Goal: Information Seeking & Learning: Learn about a topic

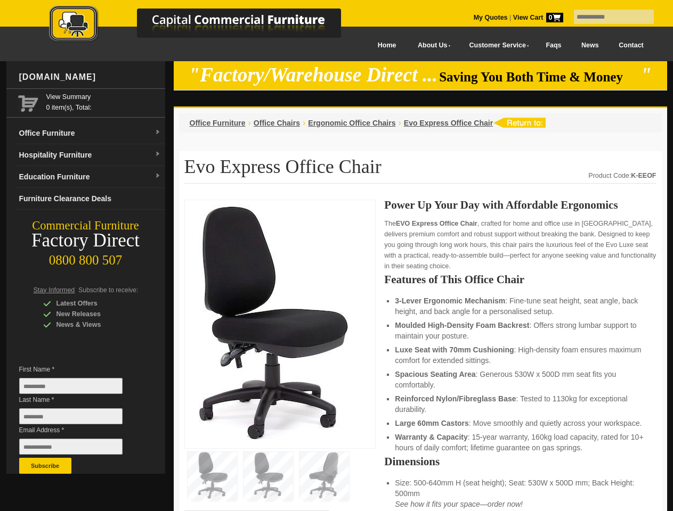
click at [607, 17] on input "text" at bounding box center [614, 17] width 80 height 14
click at [79, 419] on input "Last Name *" at bounding box center [70, 417] width 103 height 16
click at [45, 466] on button "Subscribe" at bounding box center [45, 466] width 52 height 16
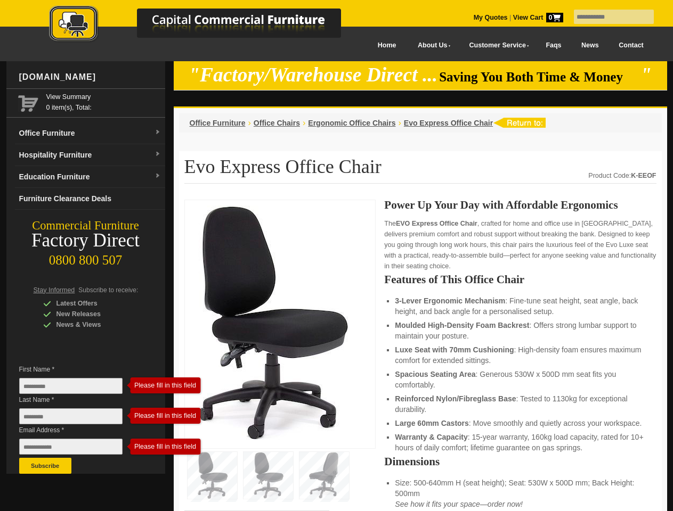
click at [420, 356] on li "Luxe Seat with 70mm Cushioning : High-density foam ensures maximum comfort for …" at bounding box center [520, 355] width 250 height 21
